Goal: Task Accomplishment & Management: Use online tool/utility

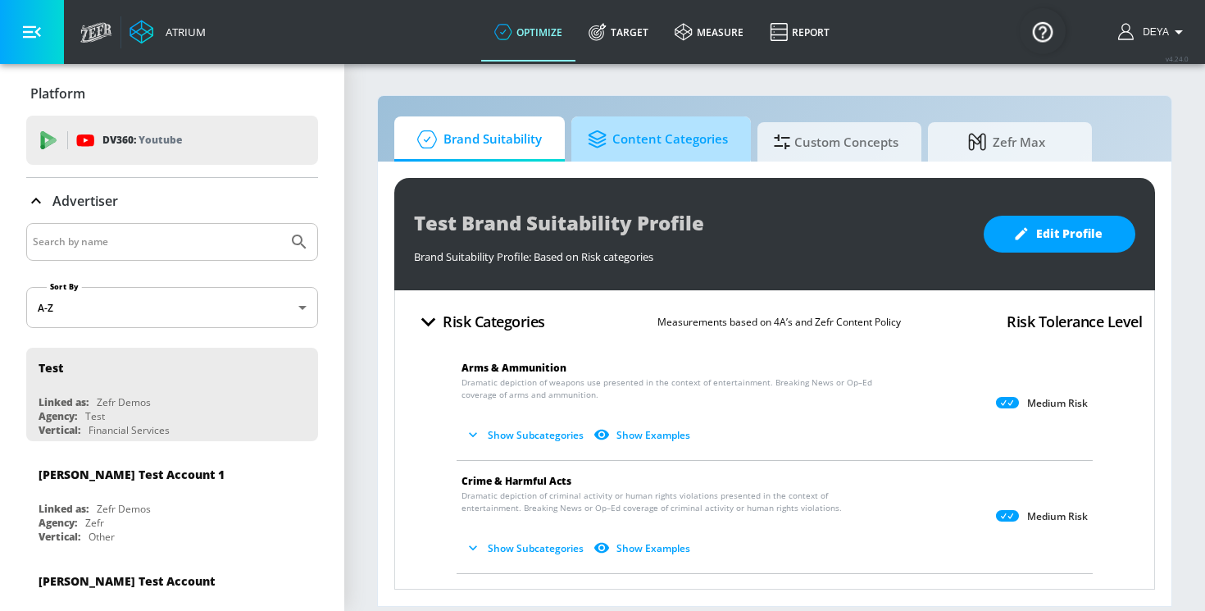
click at [617, 126] on span "Content Categories" at bounding box center [658, 139] width 140 height 39
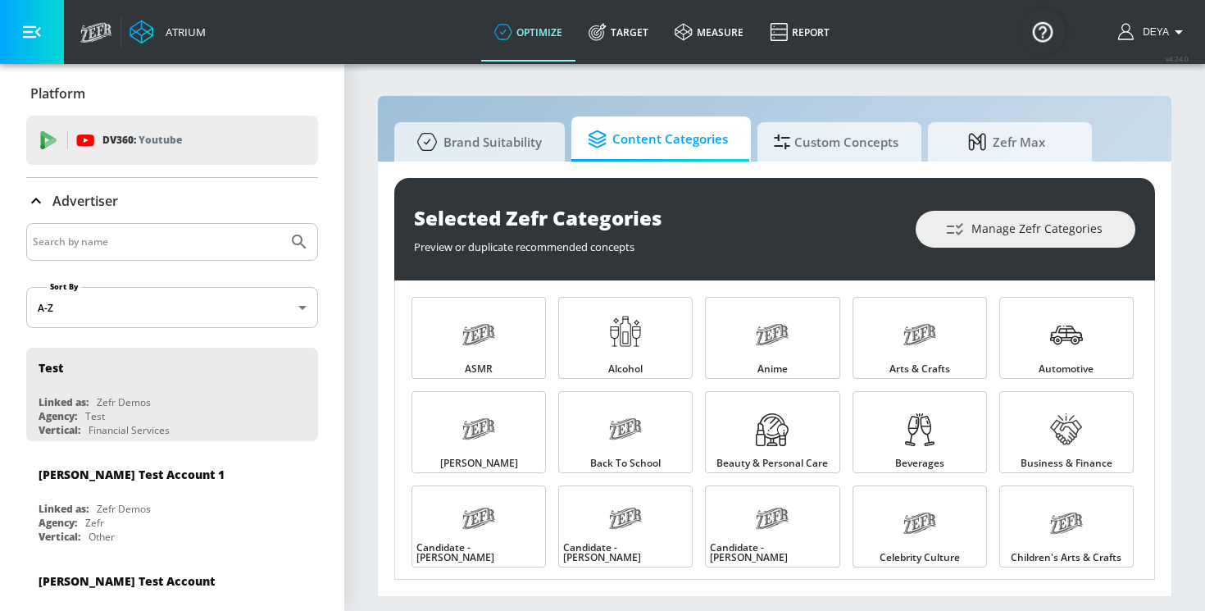
click at [1183, 266] on section "Brand Suitability Content Categories Custom Concepts Zefr Max Selected Zefr Cat…" at bounding box center [774, 336] width 861 height 548
click at [1053, 459] on span "Business & Finance" at bounding box center [1066, 463] width 92 height 10
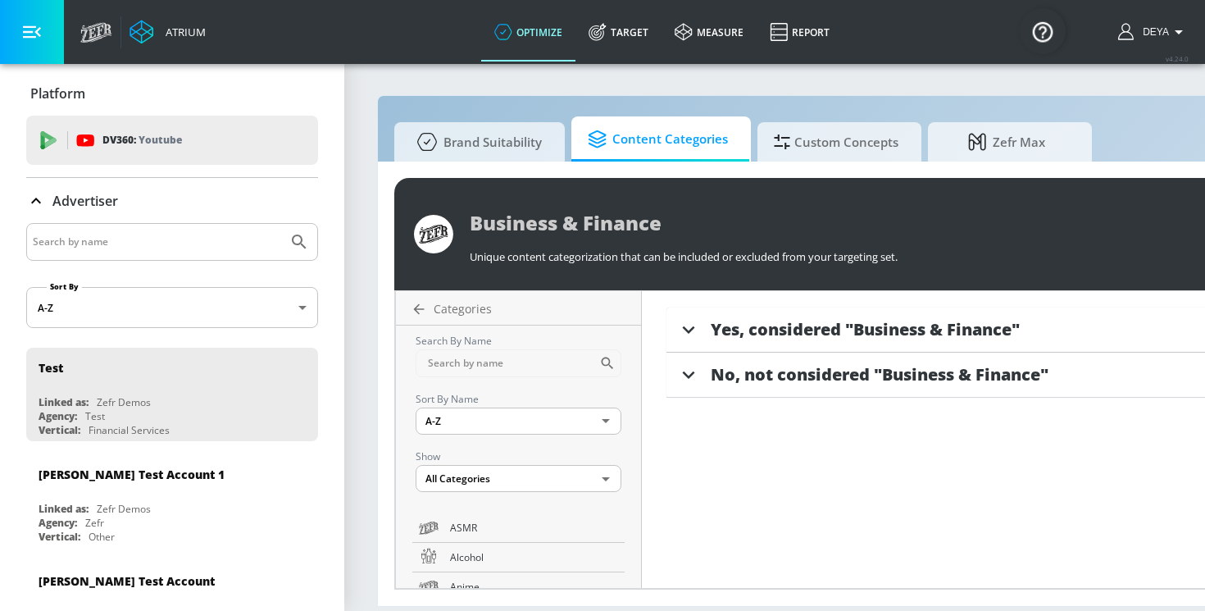
click at [913, 320] on span "Yes, considered "Business & Finance"" at bounding box center [865, 329] width 309 height 22
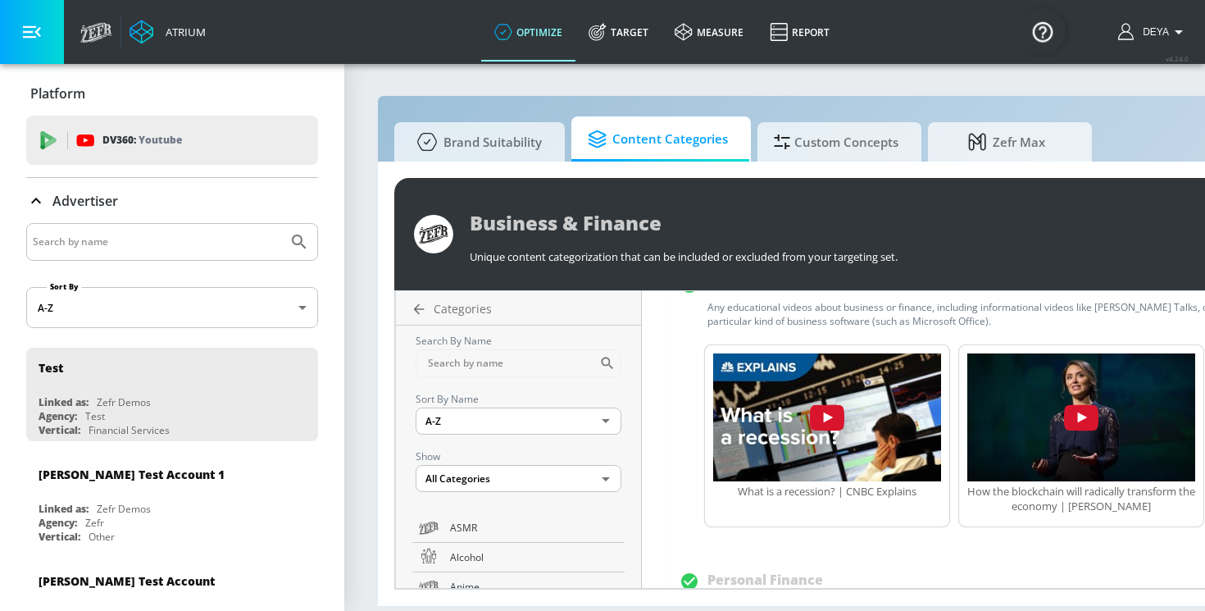
scroll to position [426, 0]
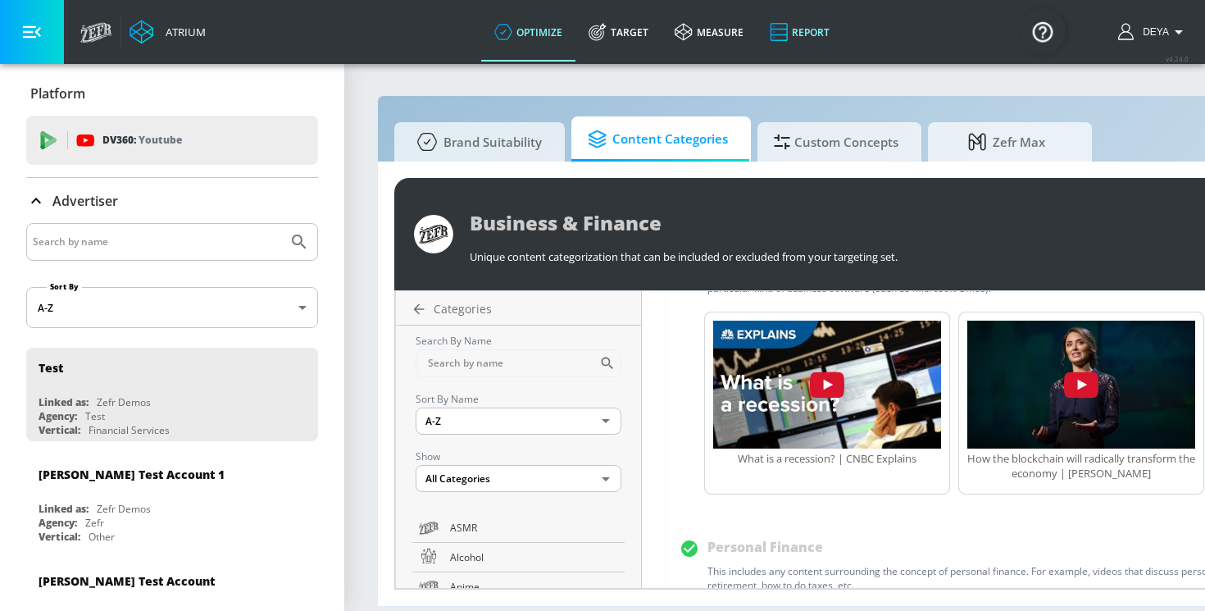
click at [804, 32] on link "Report" at bounding box center [799, 31] width 86 height 59
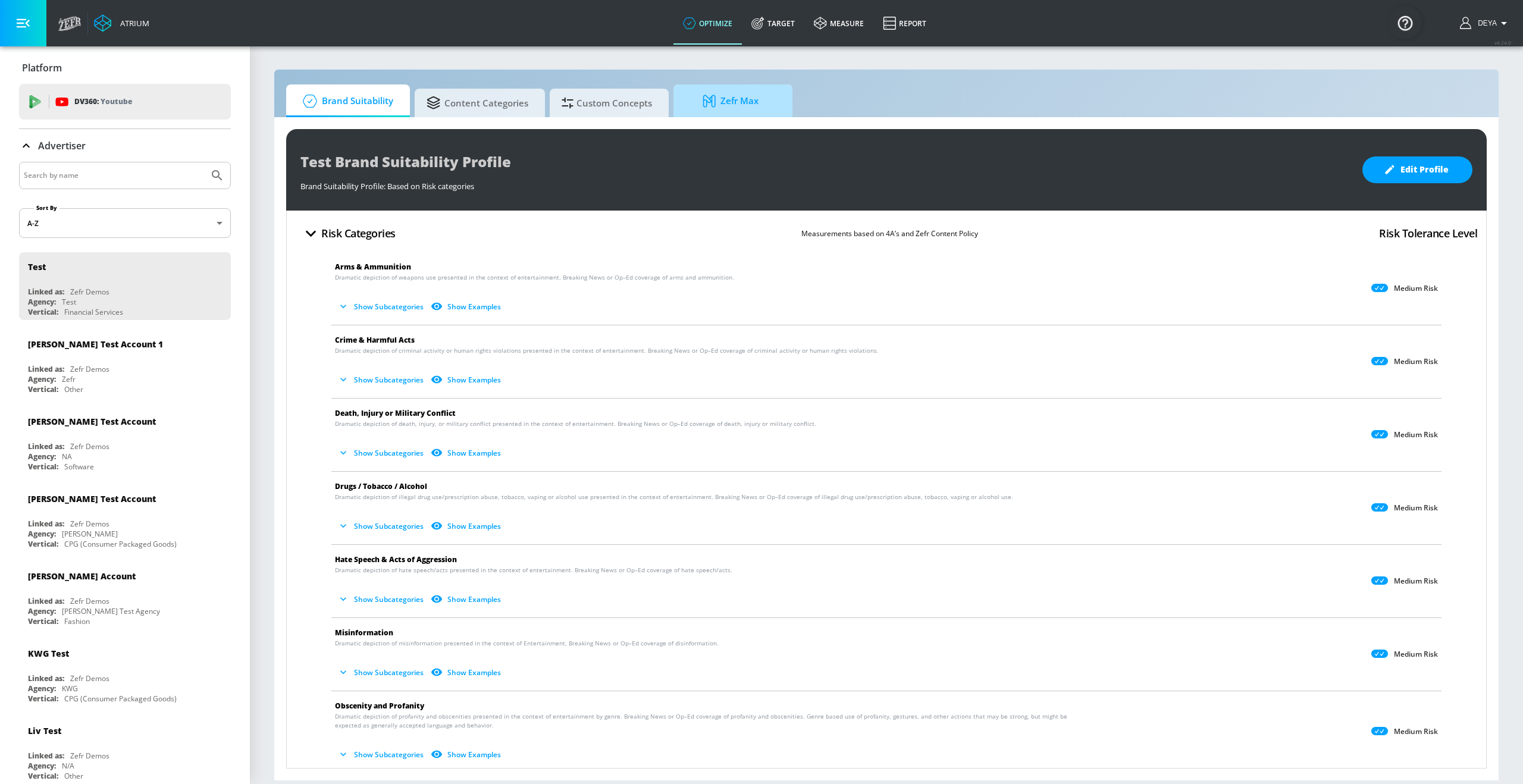
click at [704, 107] on span "Zefr Max" at bounding box center [730, 101] width 91 height 28
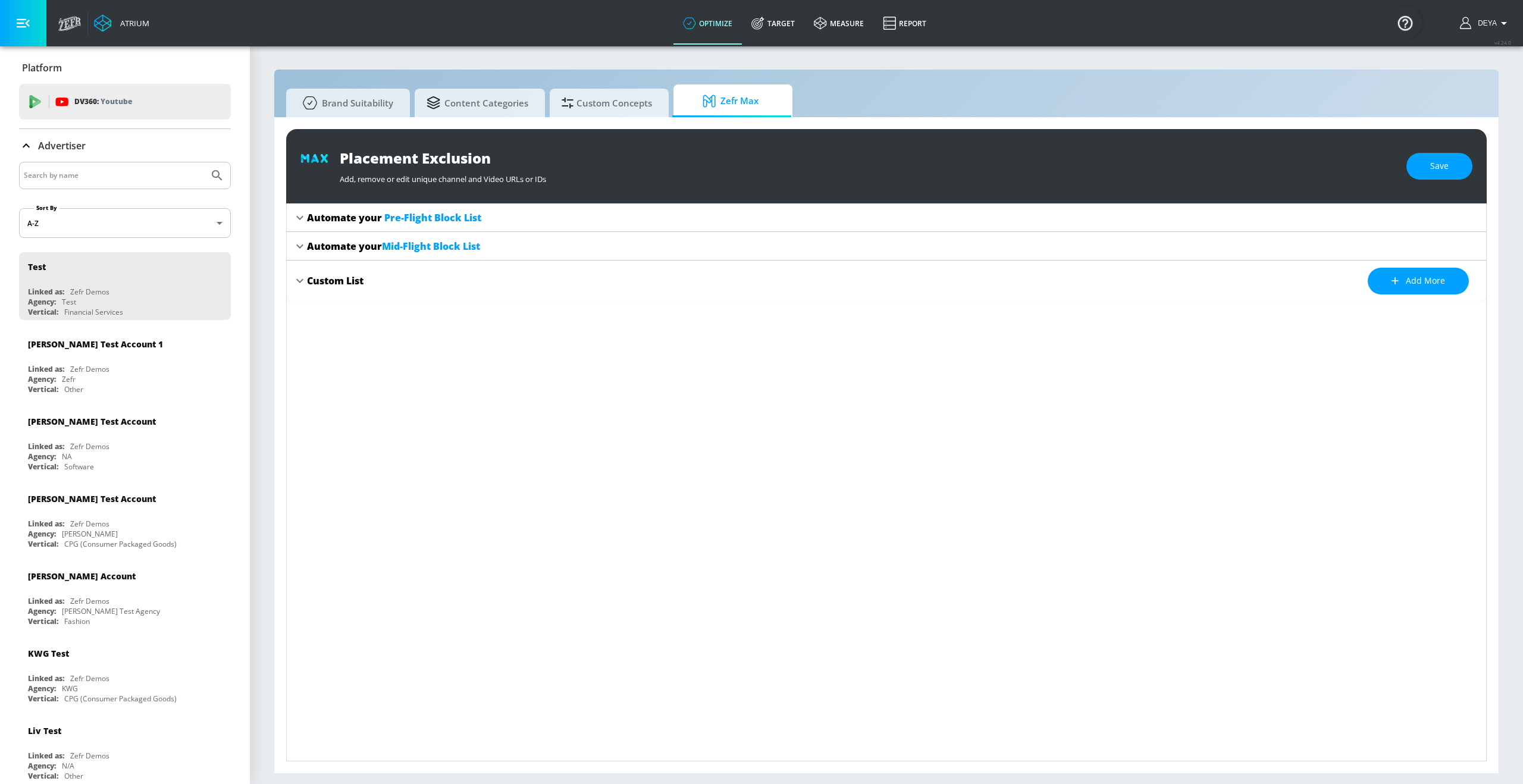
click at [439, 221] on span "Pre-Flight Block List" at bounding box center [433, 218] width 97 height 13
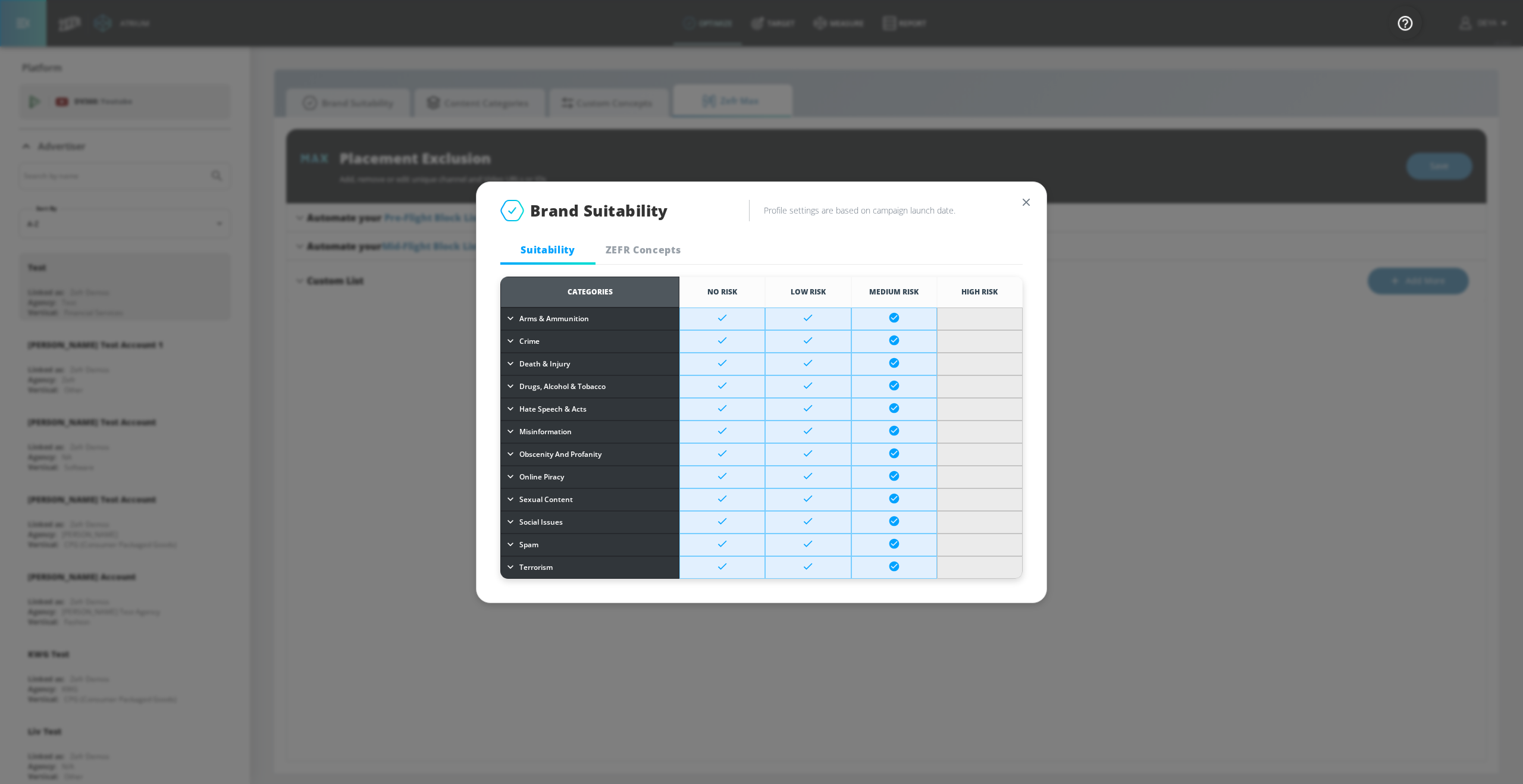
click at [704, 204] on icon "button" at bounding box center [1026, 202] width 7 height 7
